Goal: Navigation & Orientation: Find specific page/section

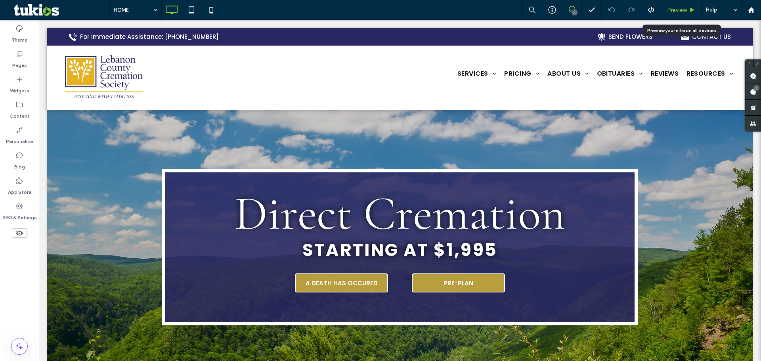
click at [671, 10] on span "Preview" at bounding box center [677, 10] width 20 height 7
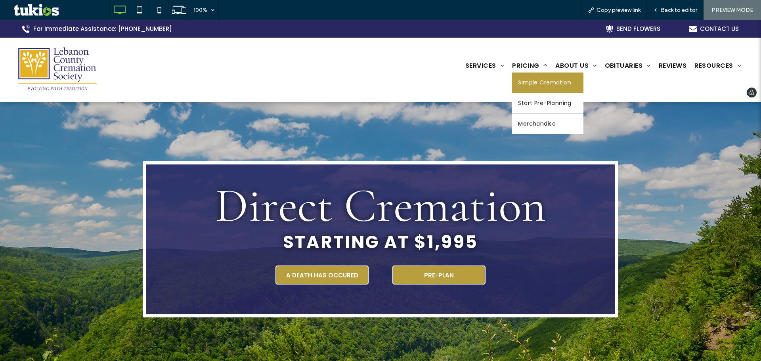
click at [534, 84] on span "Simple Cremation" at bounding box center [544, 82] width 53 height 8
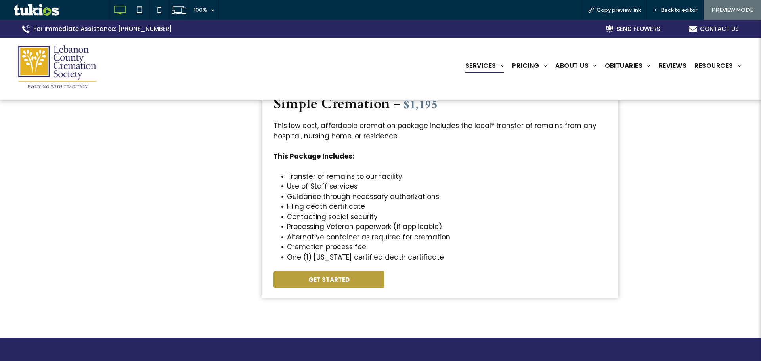
scroll to position [278, 0]
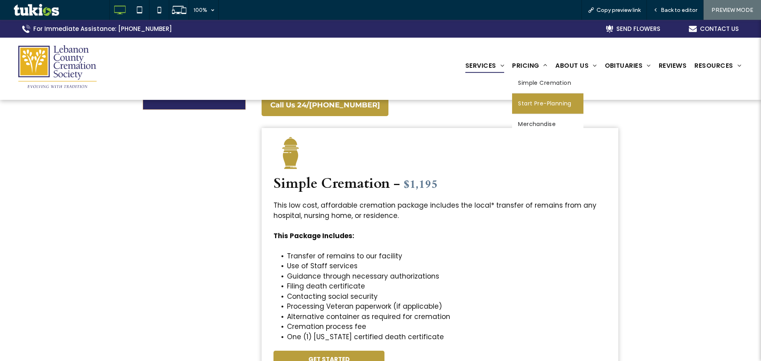
click at [522, 103] on span "Start Pre-Planning" at bounding box center [545, 103] width 54 height 8
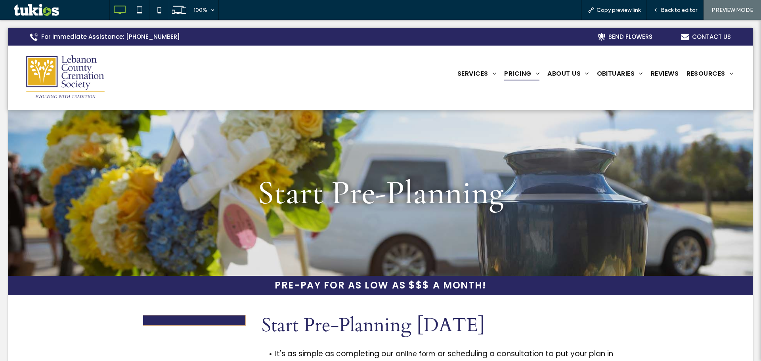
scroll to position [0, 0]
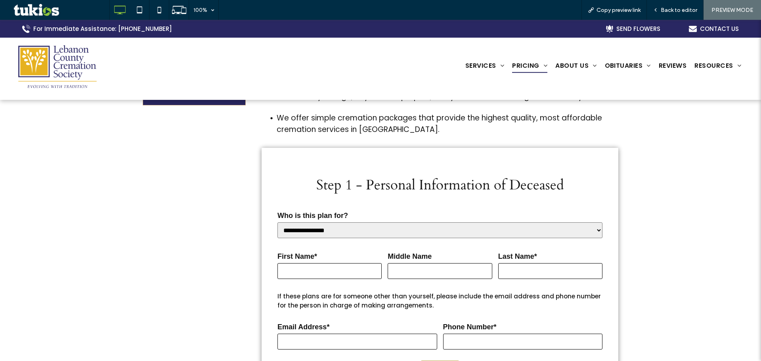
scroll to position [278, 0]
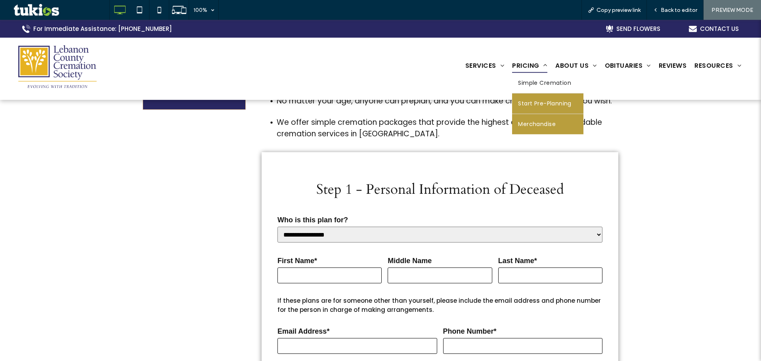
click at [529, 122] on span "Merchandise" at bounding box center [537, 124] width 38 height 8
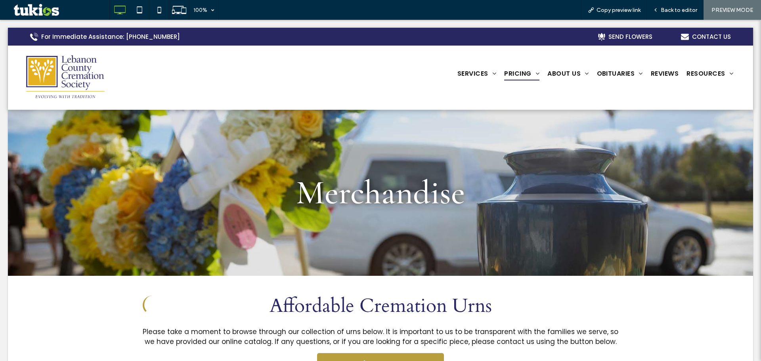
scroll to position [0, 0]
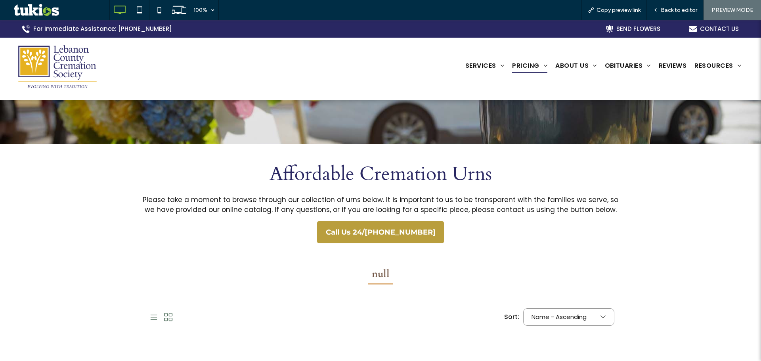
scroll to position [79, 0]
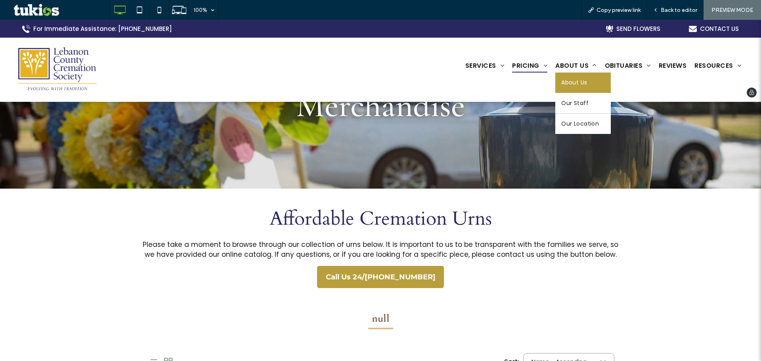
click at [567, 82] on span "About Us" at bounding box center [574, 82] width 26 height 8
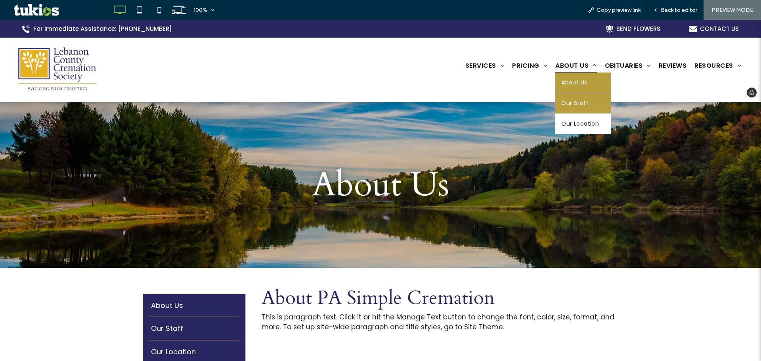
click at [575, 98] on link "Our Staff" at bounding box center [583, 103] width 56 height 20
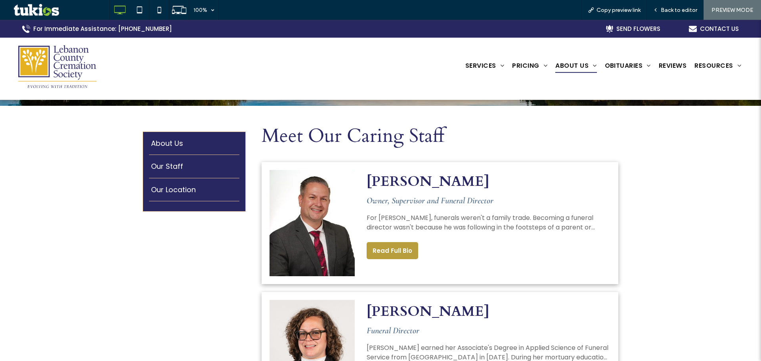
scroll to position [40, 0]
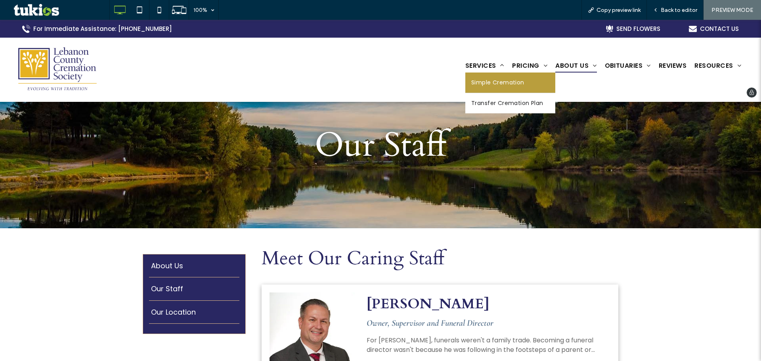
click at [479, 85] on span "Simple Cremation" at bounding box center [497, 82] width 53 height 8
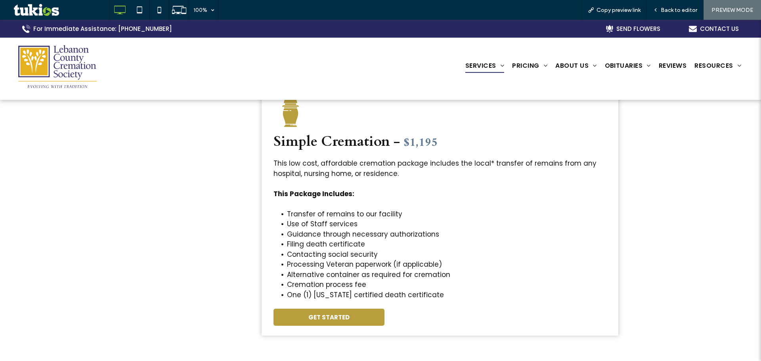
scroll to position [225, 0]
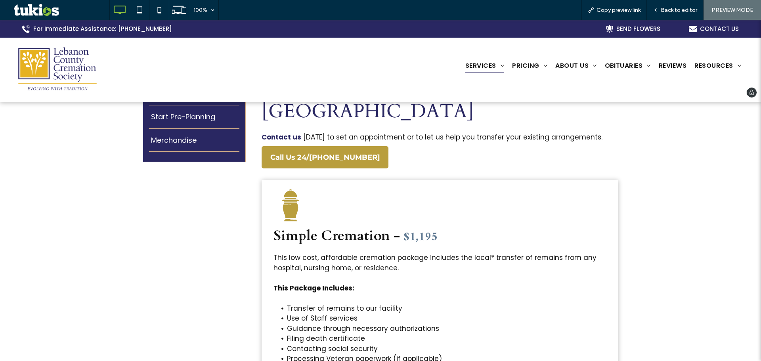
click at [64, 67] on img at bounding box center [58, 69] width 84 height 50
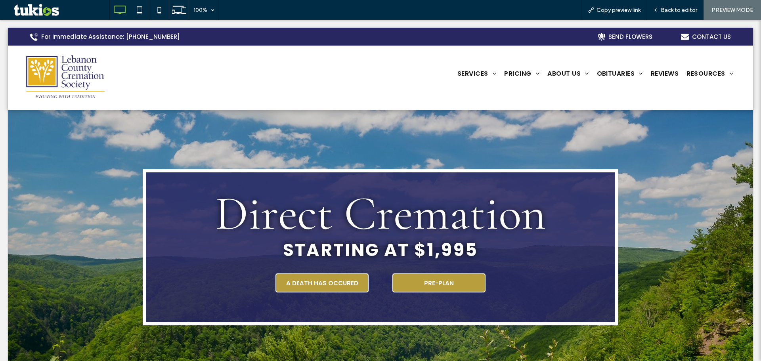
scroll to position [0, 0]
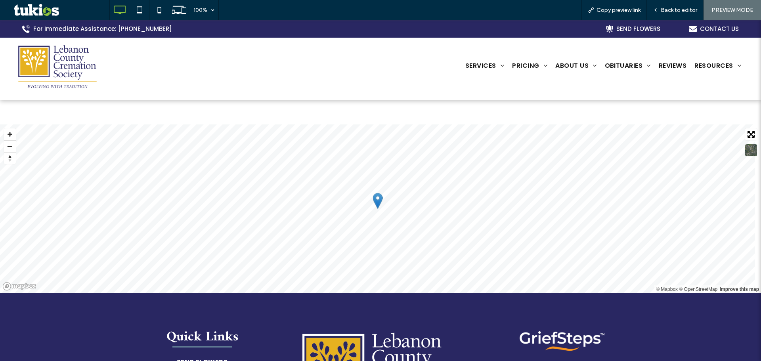
scroll to position [1665, 0]
